Goal: Transaction & Acquisition: Purchase product/service

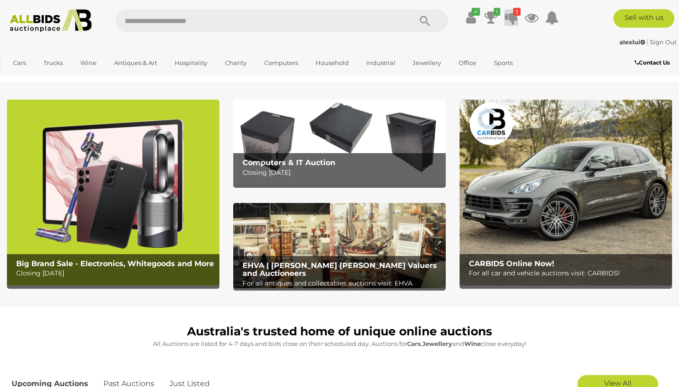
click at [514, 20] on icon at bounding box center [511, 17] width 13 height 17
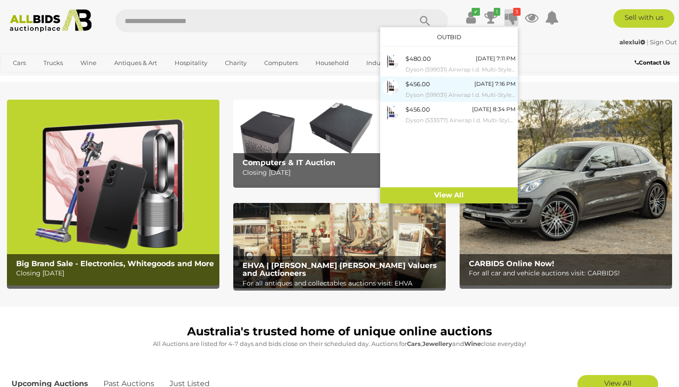
click at [440, 93] on small "Dyson (599031) Airwrap I.d. Multi-Styler and Dryer | Complete Long ([PERSON_NAM…" at bounding box center [460, 95] width 110 height 10
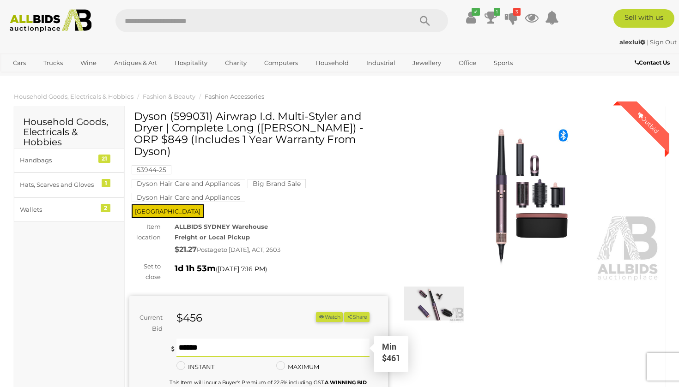
click at [234, 339] on input "text" at bounding box center [272, 348] width 193 height 18
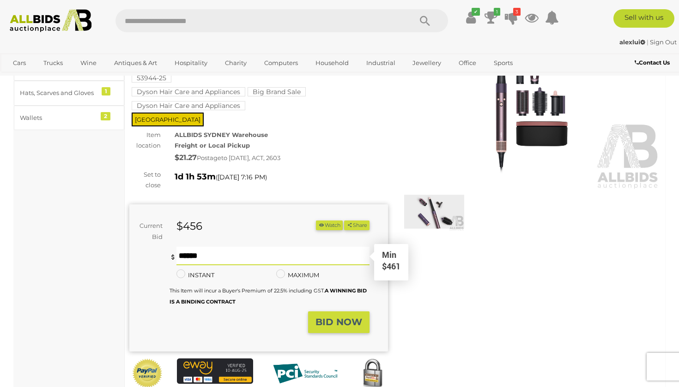
scroll to position [92, 0]
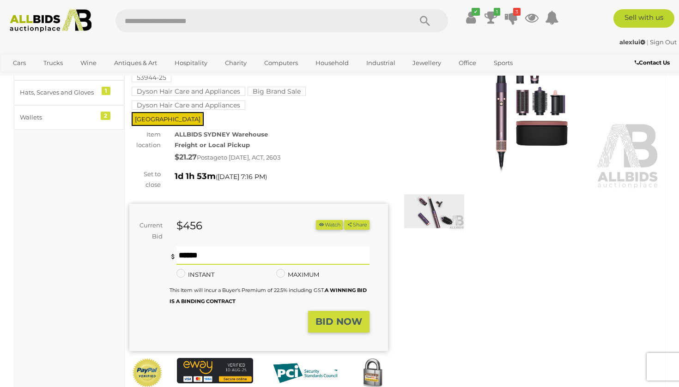
type input "***"
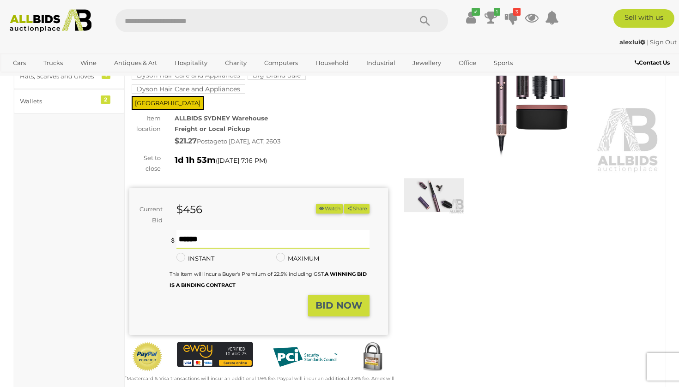
scroll to position [107, 0]
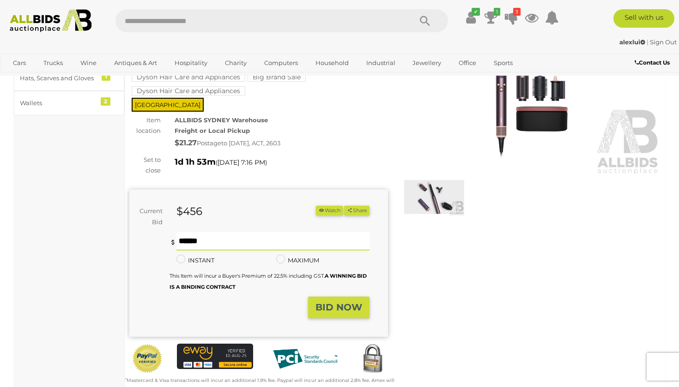
click at [326, 302] on strong "BID NOW" at bounding box center [338, 307] width 47 height 11
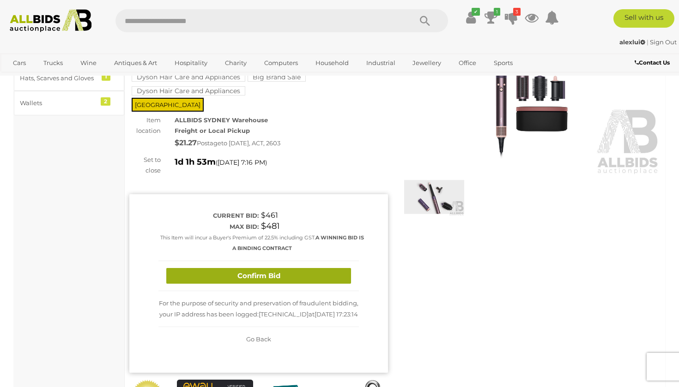
click at [271, 268] on button "Confirm Bid" at bounding box center [258, 276] width 185 height 16
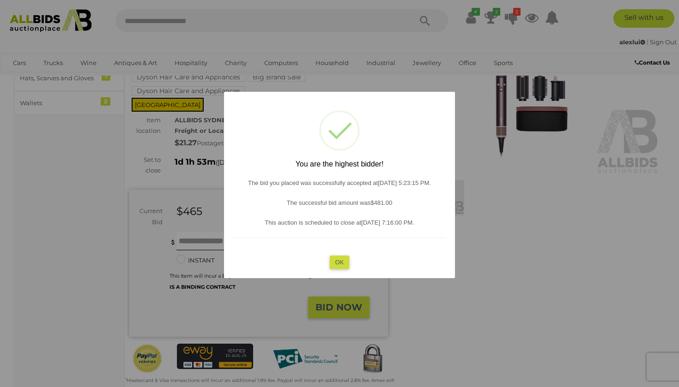
click at [337, 258] on button "OK" at bounding box center [340, 261] width 20 height 13
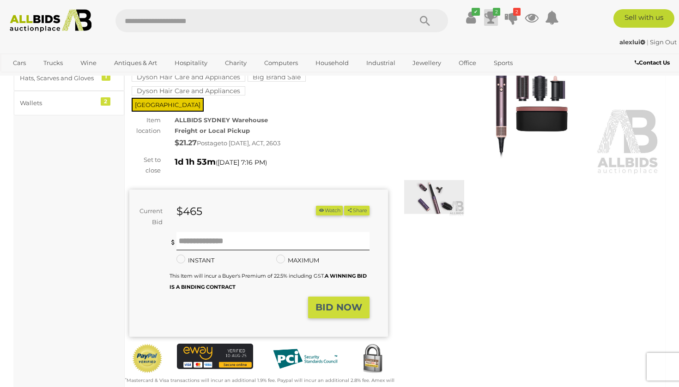
click at [494, 14] on icon "2" at bounding box center [496, 12] width 7 height 8
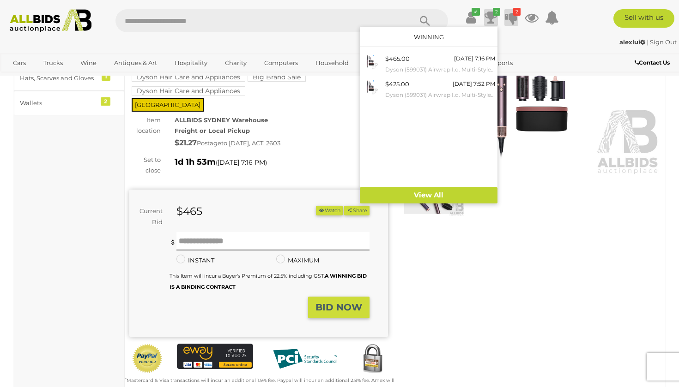
click at [512, 16] on icon at bounding box center [511, 17] width 13 height 17
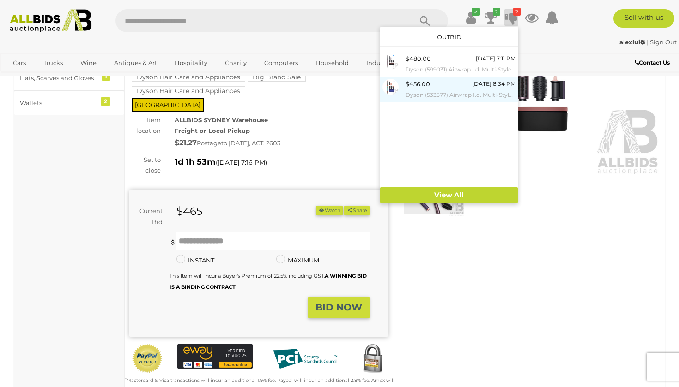
click at [448, 88] on div "$456.00 Tomorrow 8:34 PM Dyson (533577) Airwrap I.d. Multi-Styler and Dryer | C…" at bounding box center [460, 89] width 110 height 21
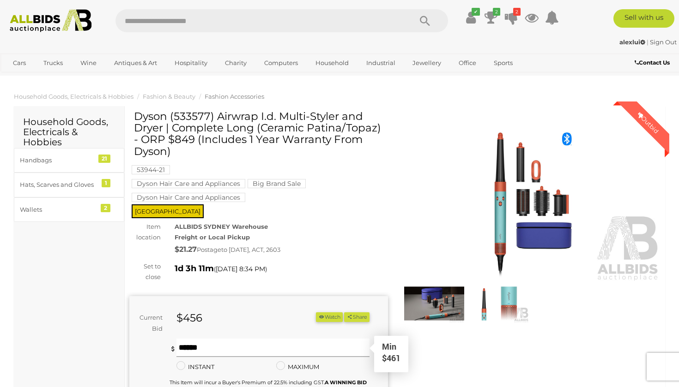
click at [211, 343] on input "text" at bounding box center [272, 348] width 193 height 18
type input "***"
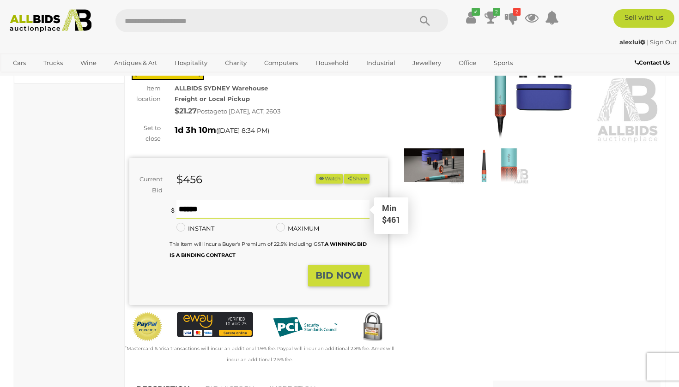
scroll to position [141, 0]
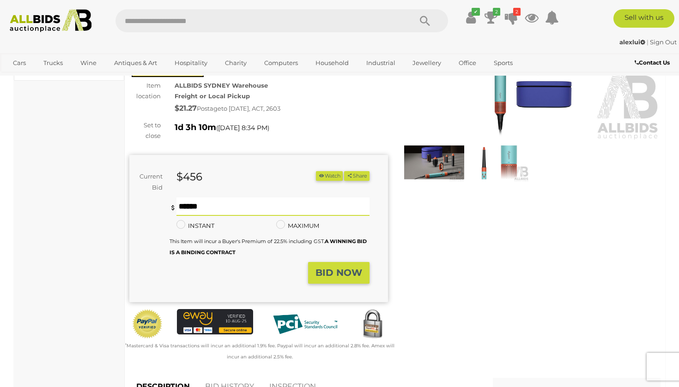
click at [339, 268] on strong "BID NOW" at bounding box center [338, 272] width 47 height 11
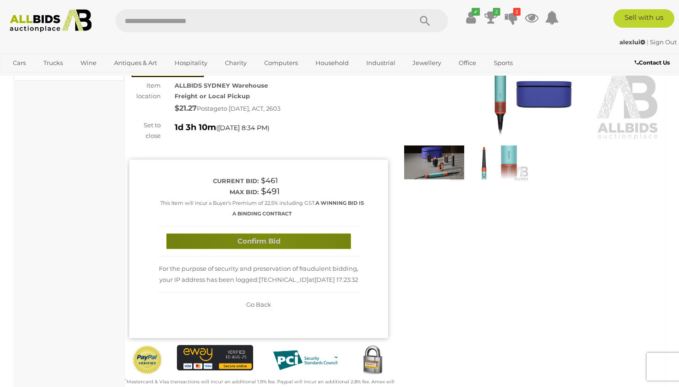
click at [273, 243] on button "Confirm Bid" at bounding box center [258, 242] width 185 height 16
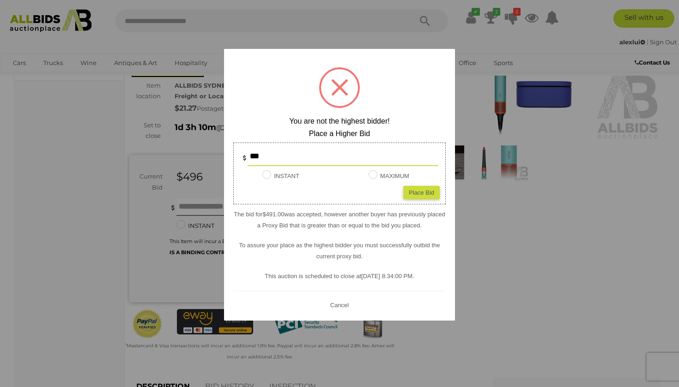
click at [499, 41] on div at bounding box center [339, 193] width 679 height 387
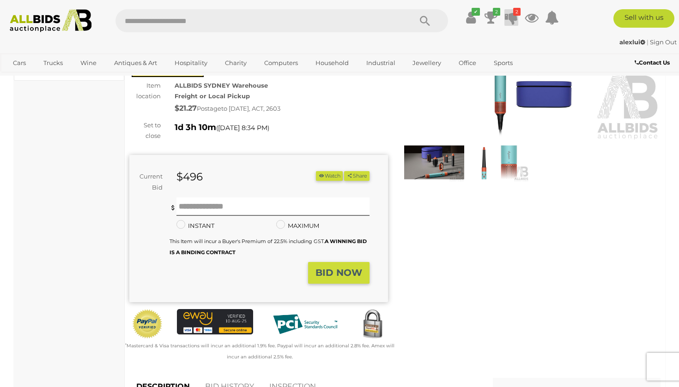
click at [511, 15] on icon at bounding box center [511, 17] width 13 height 17
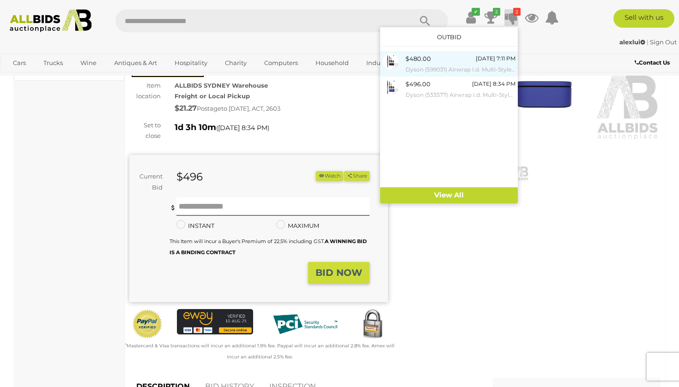
click at [444, 65] on small "Dyson (599031) Airwrap I.d. Multi-Styler and Dryer | Complete Long ([PERSON_NAM…" at bounding box center [460, 70] width 110 height 10
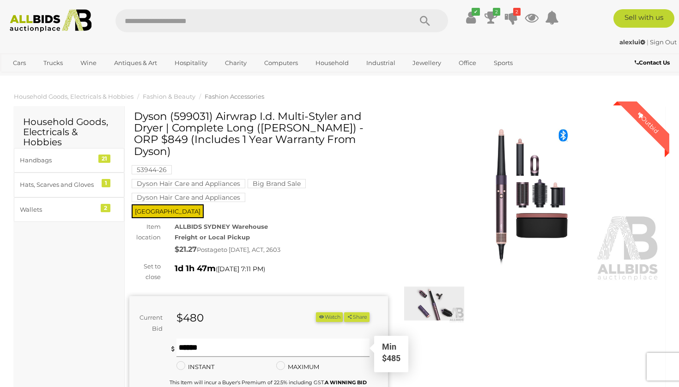
click at [237, 339] on input "text" at bounding box center [272, 348] width 193 height 18
type input "***"
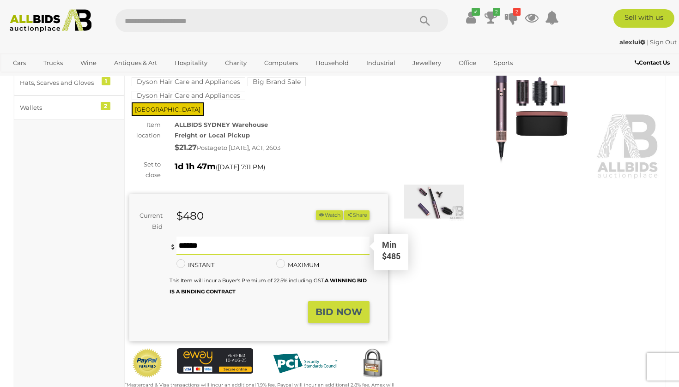
scroll to position [106, 0]
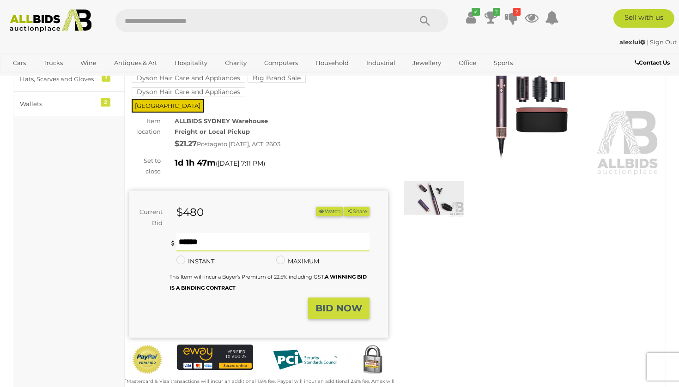
click at [346, 303] on strong "BID NOW" at bounding box center [338, 308] width 47 height 11
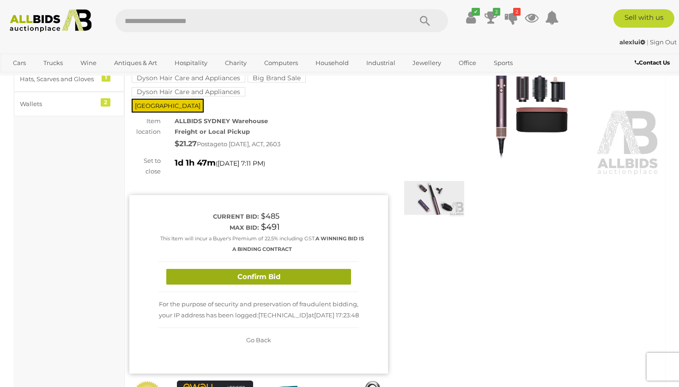
click at [275, 269] on button "Confirm Bid" at bounding box center [258, 277] width 185 height 16
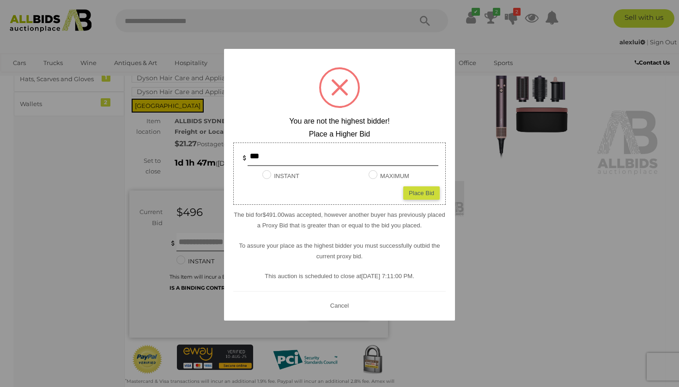
click at [473, 42] on div at bounding box center [339, 193] width 679 height 387
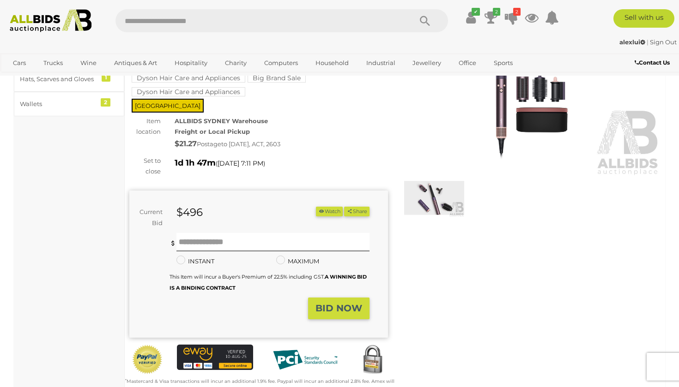
click at [62, 26] on img at bounding box center [50, 20] width 91 height 23
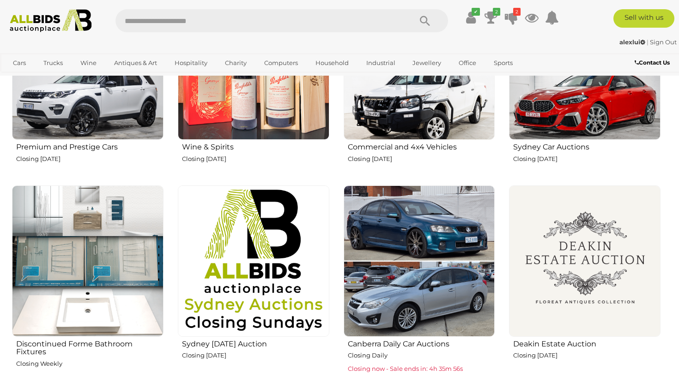
scroll to position [464, 0]
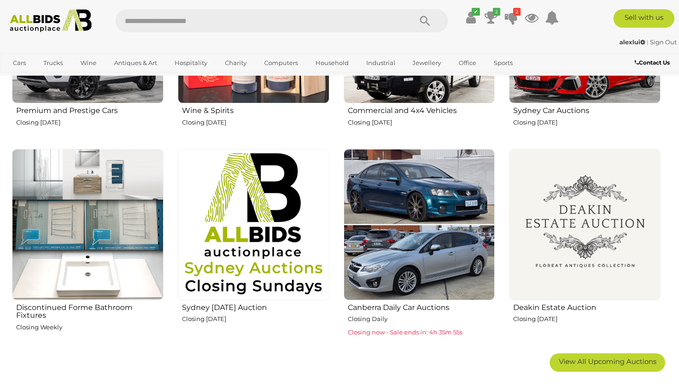
click at [601, 241] on img at bounding box center [584, 224] width 151 height 151
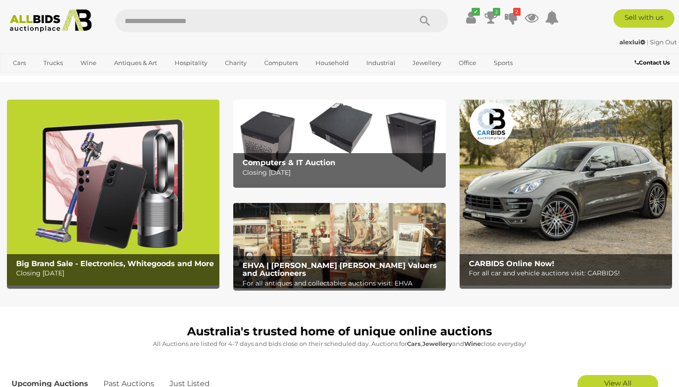
scroll to position [0, 0]
click at [144, 194] on img at bounding box center [113, 193] width 212 height 186
